Goal: Information Seeking & Learning: Learn about a topic

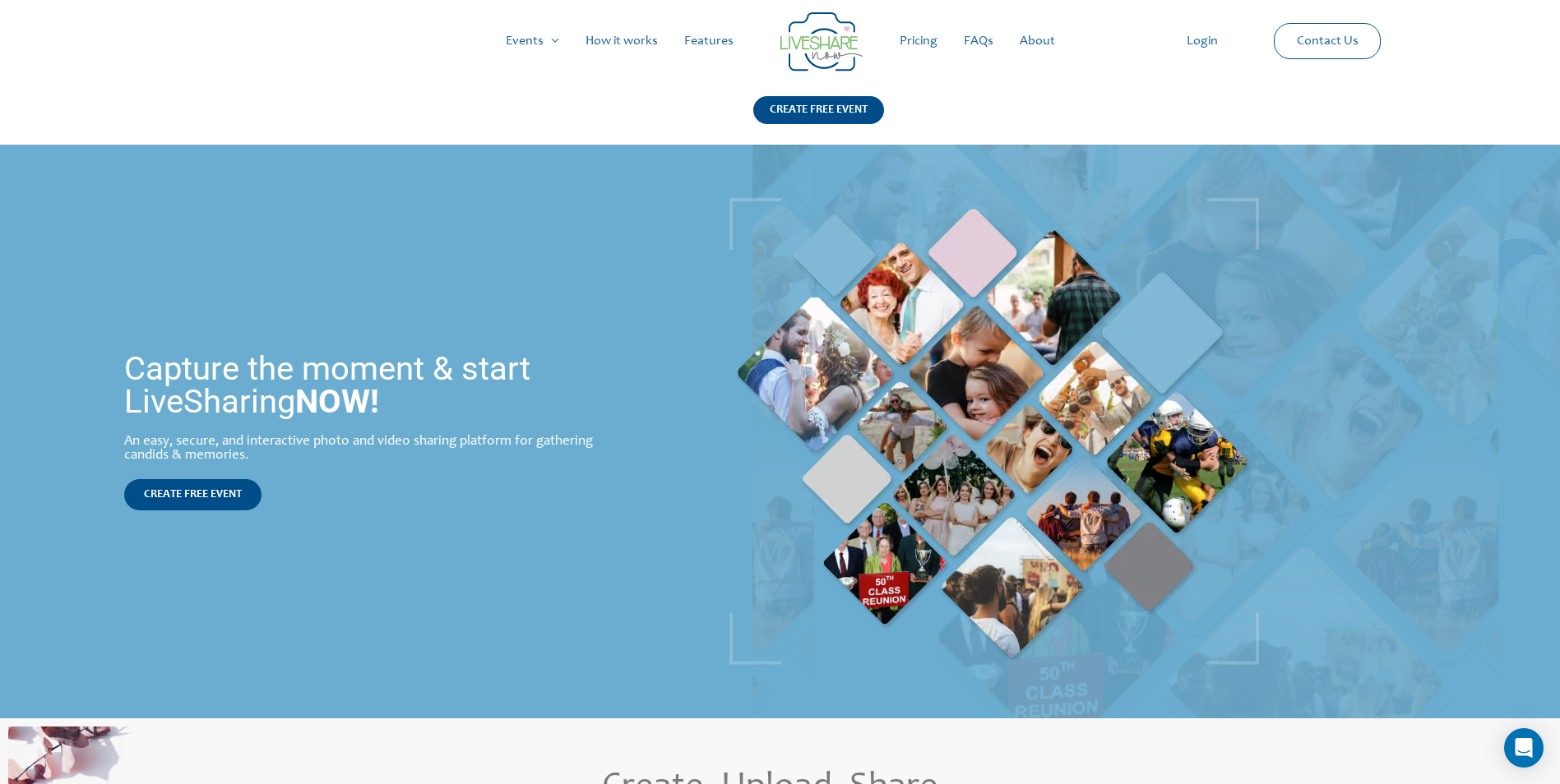
click at [630, 42] on link "How it works" at bounding box center [621, 41] width 99 height 53
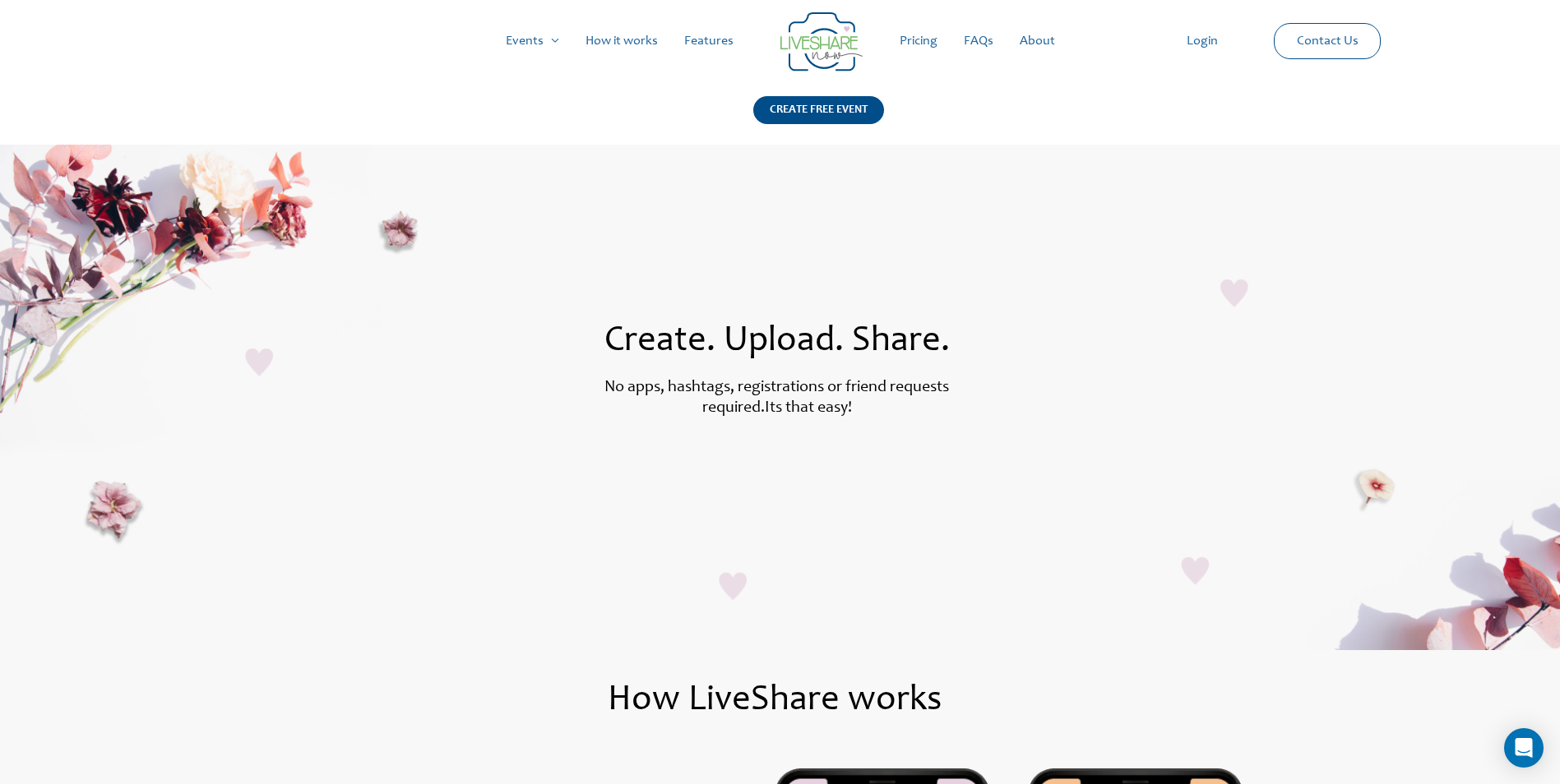
click at [908, 49] on link "Pricing" at bounding box center [919, 41] width 65 height 53
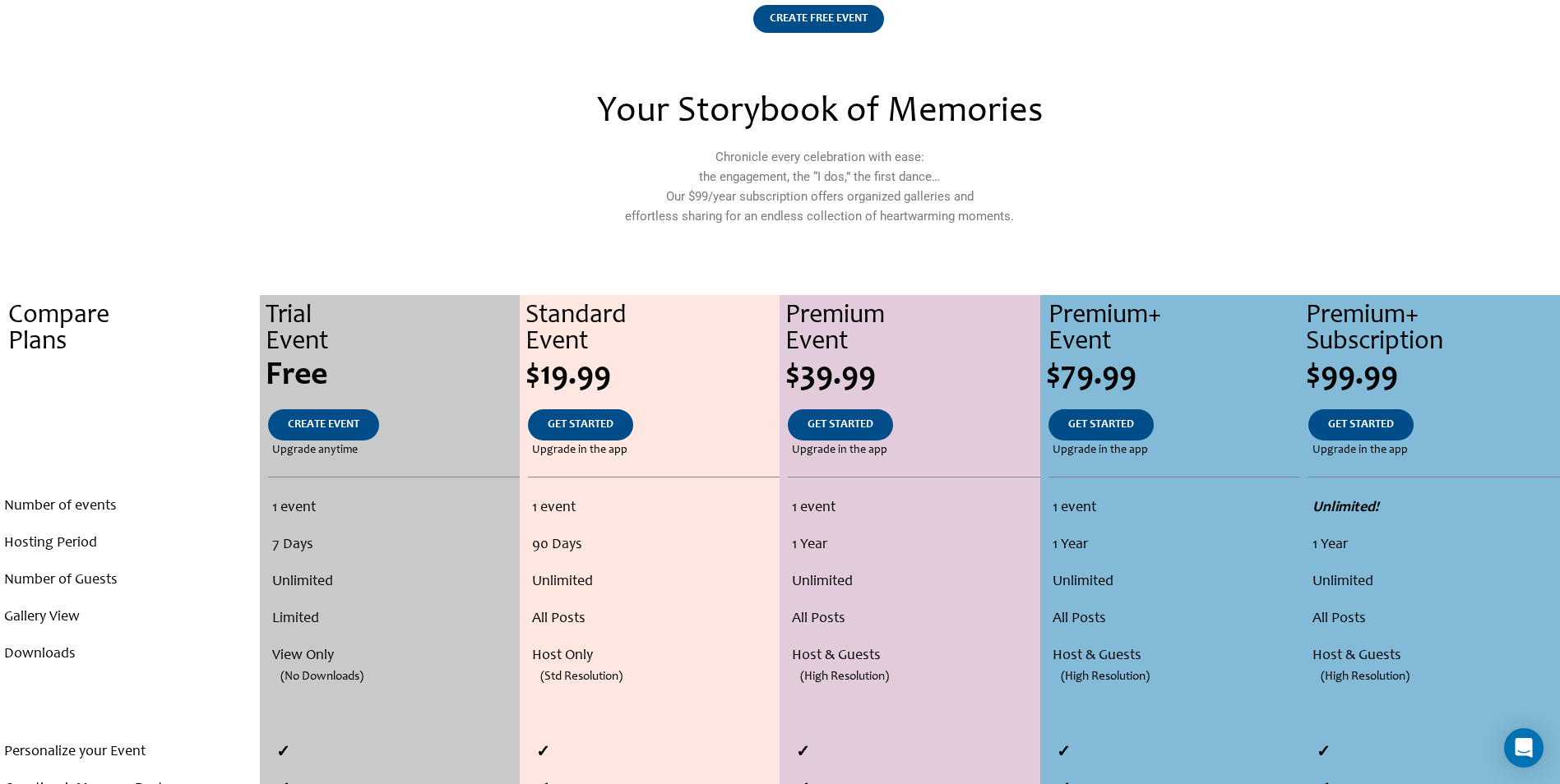
scroll to position [82, 0]
